Goal: Information Seeking & Learning: Learn about a topic

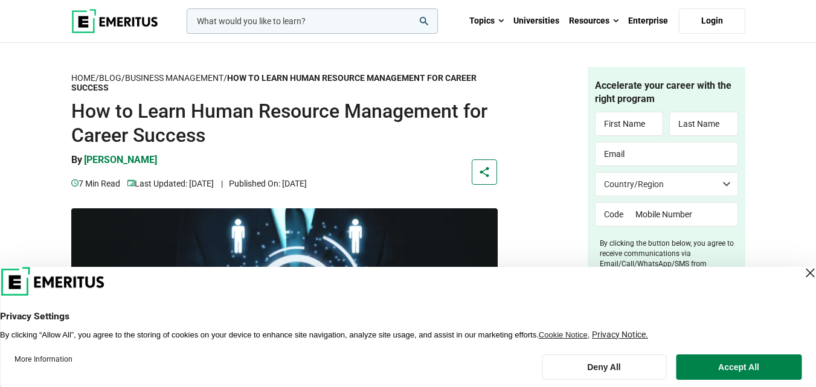
click at [129, 231] on img at bounding box center [284, 319] width 426 height 223
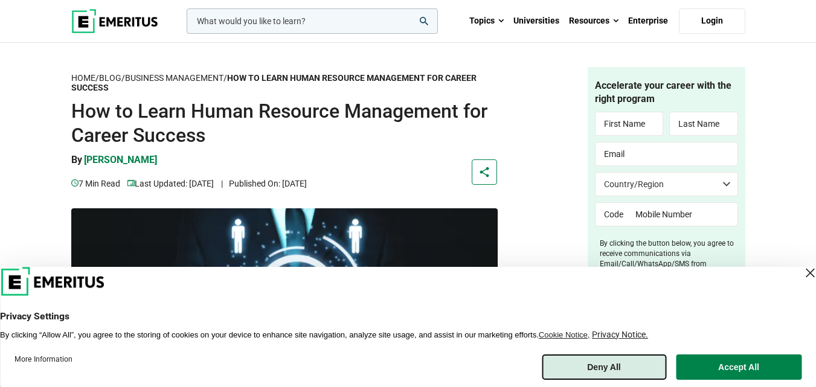
click at [613, 374] on button "Deny All" at bounding box center [604, 366] width 124 height 25
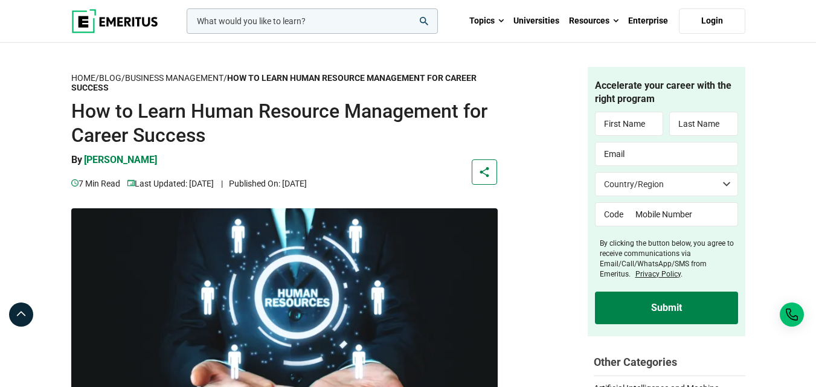
click at [75, 228] on img at bounding box center [284, 319] width 426 height 223
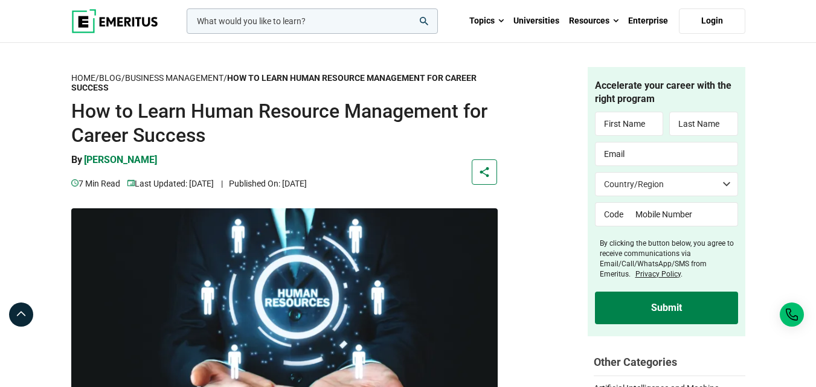
click at [77, 209] on img at bounding box center [284, 319] width 426 height 223
click at [78, 209] on img at bounding box center [284, 319] width 426 height 223
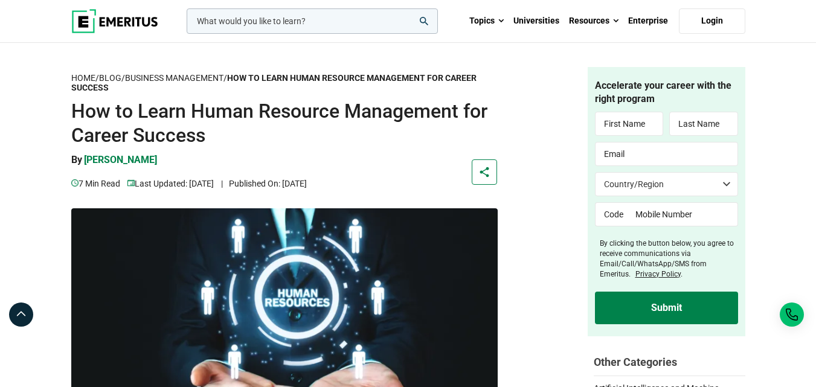
click at [78, 209] on img at bounding box center [284, 319] width 426 height 223
click at [415, 182] on div "7 min read Last Updated: [DATE] | Published On: [DATE]" at bounding box center [247, 183] width 353 height 13
